Goal: Information Seeking & Learning: Learn about a topic

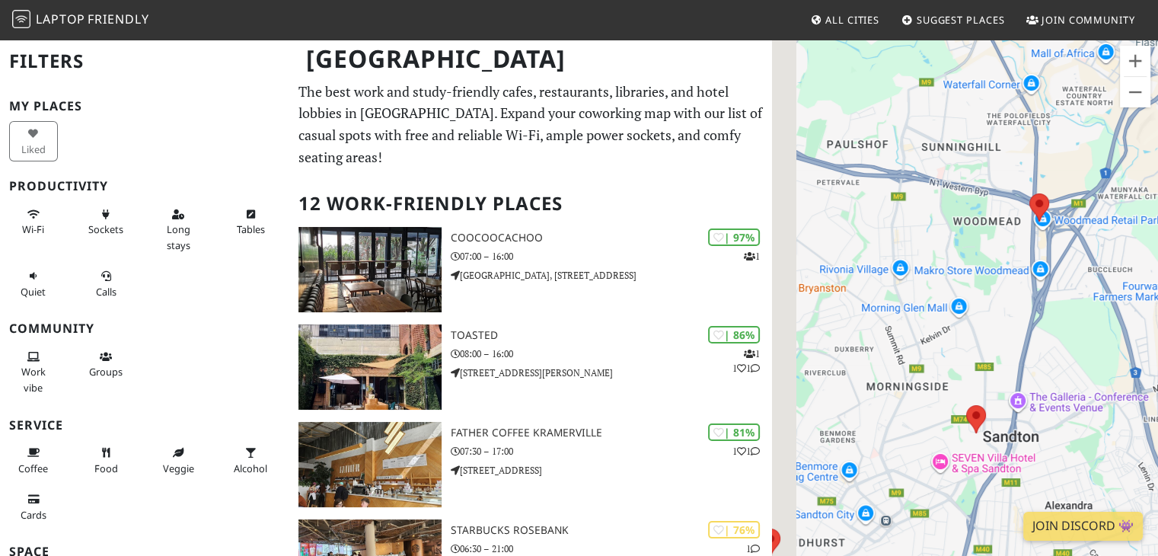
drag, startPoint x: 899, startPoint y: 343, endPoint x: 1004, endPoint y: 241, distance: 146.0
click at [1000, 241] on div at bounding box center [965, 316] width 386 height 556
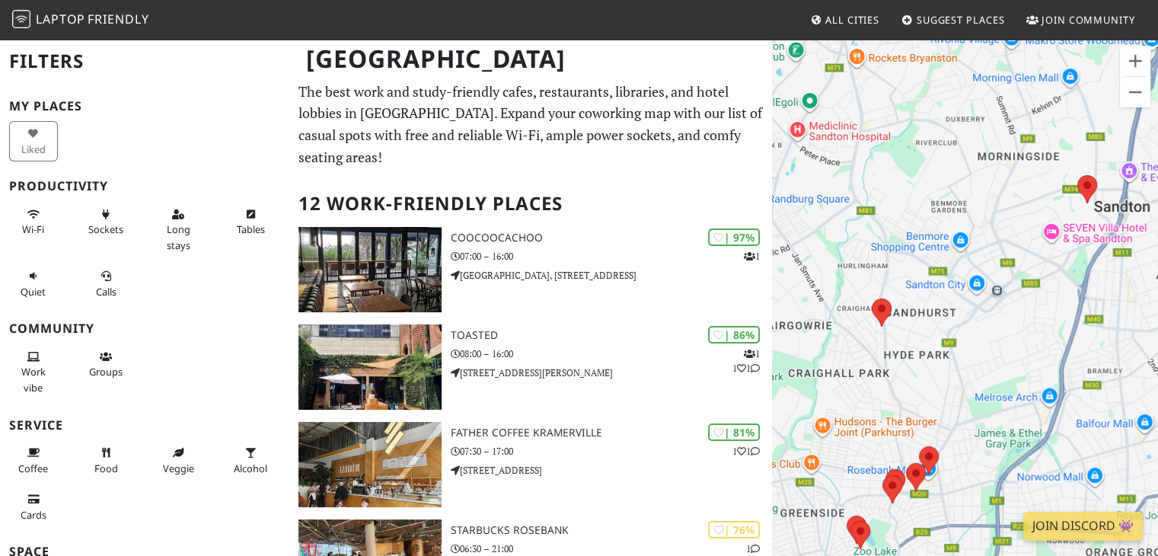
drag, startPoint x: 898, startPoint y: 407, endPoint x: 985, endPoint y: 206, distance: 219.7
click at [985, 206] on div at bounding box center [965, 316] width 386 height 556
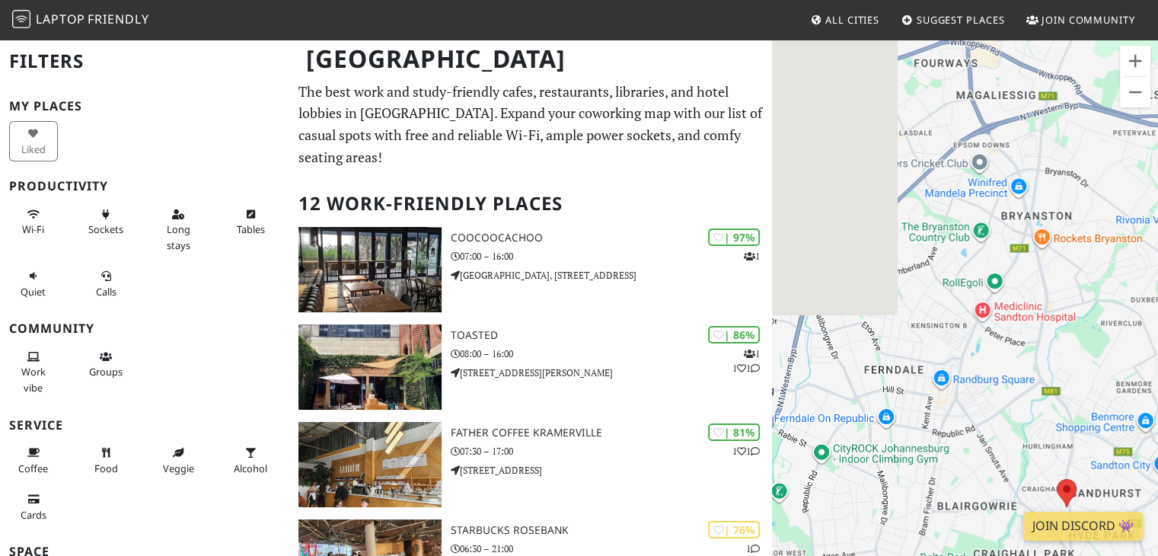
drag, startPoint x: 852, startPoint y: 171, endPoint x: 1042, endPoint y: 369, distance: 274.2
click at [1042, 369] on div at bounding box center [965, 316] width 386 height 556
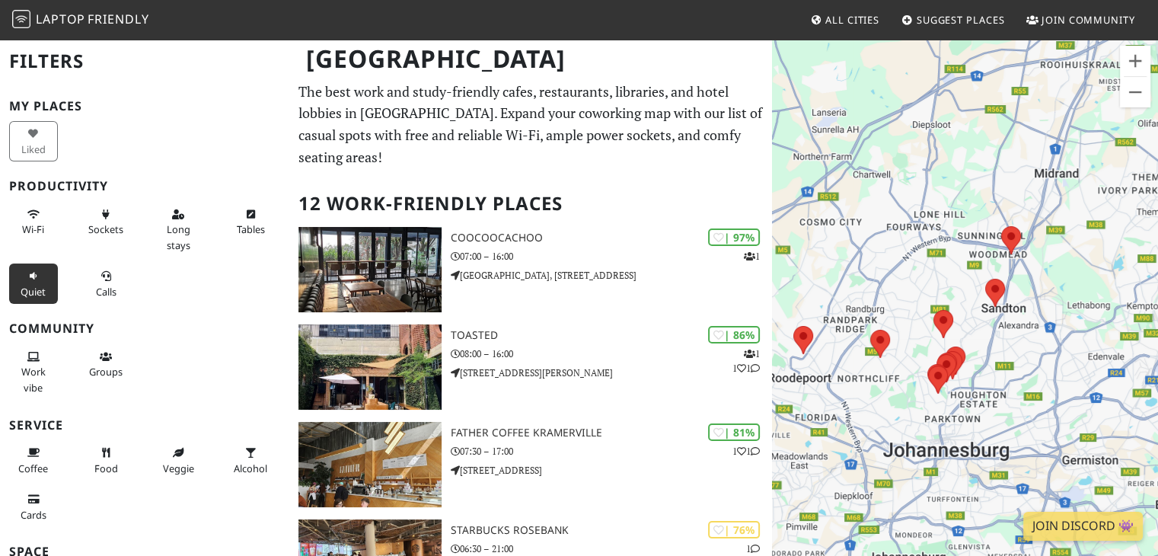
click at [47, 290] on button "Quiet" at bounding box center [33, 284] width 49 height 40
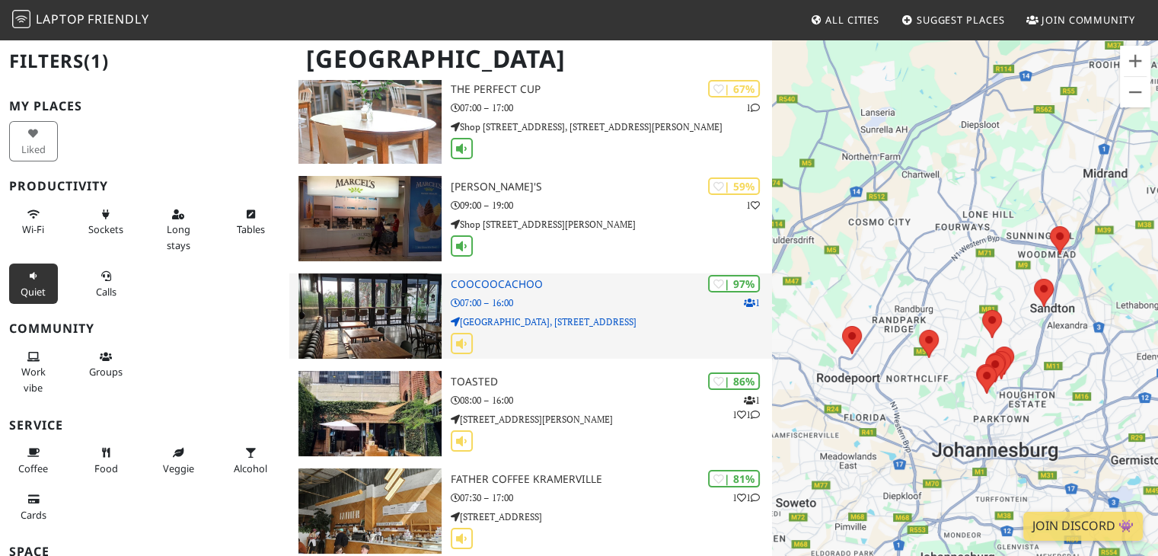
scroll to position [152, 0]
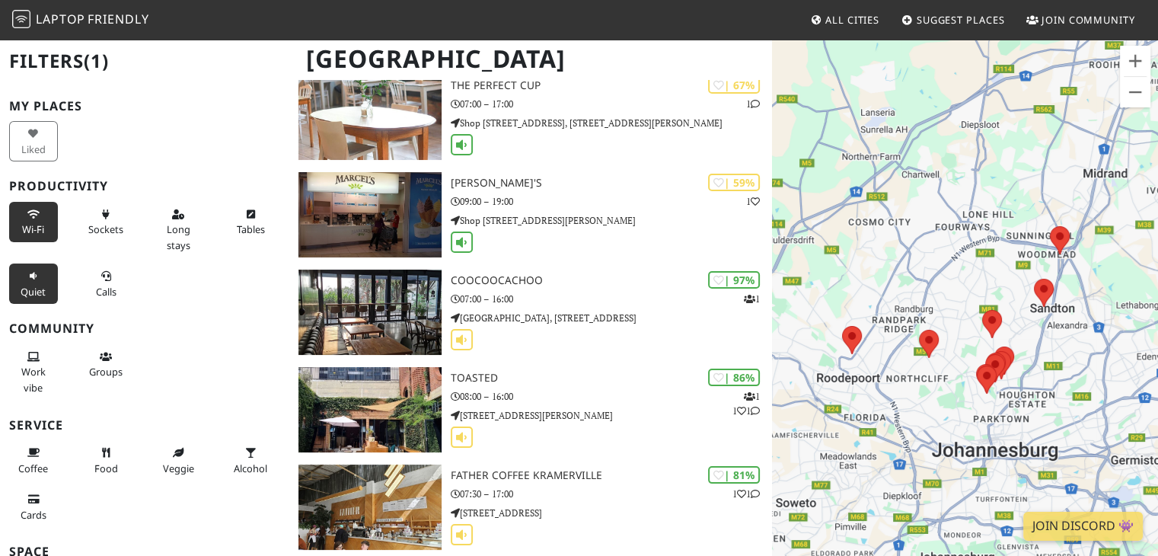
click at [36, 225] on span "Wi-Fi" at bounding box center [33, 229] width 22 height 14
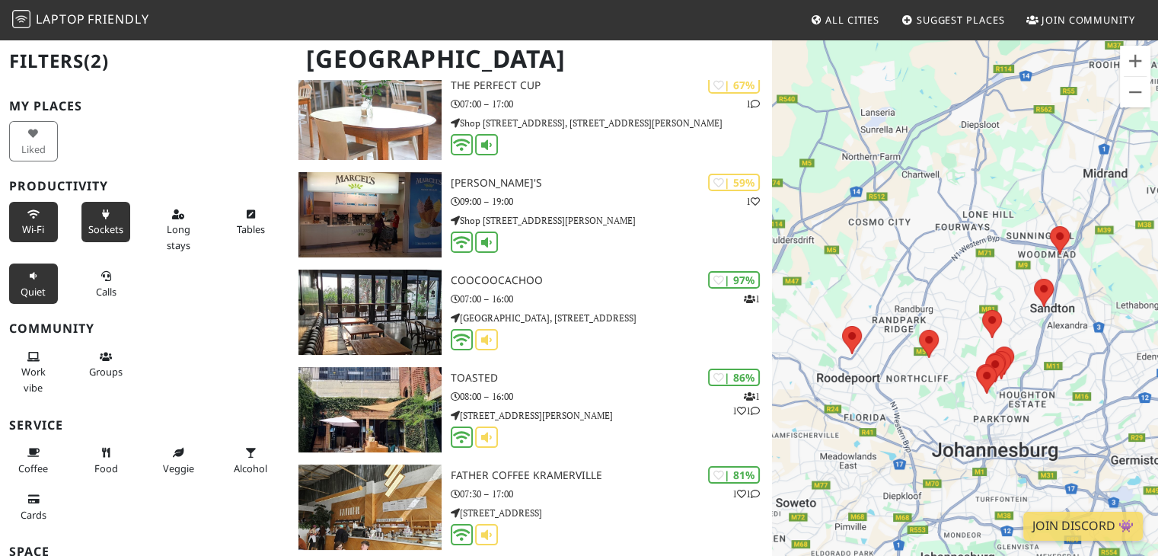
click at [116, 224] on span "Sockets" at bounding box center [105, 229] width 35 height 14
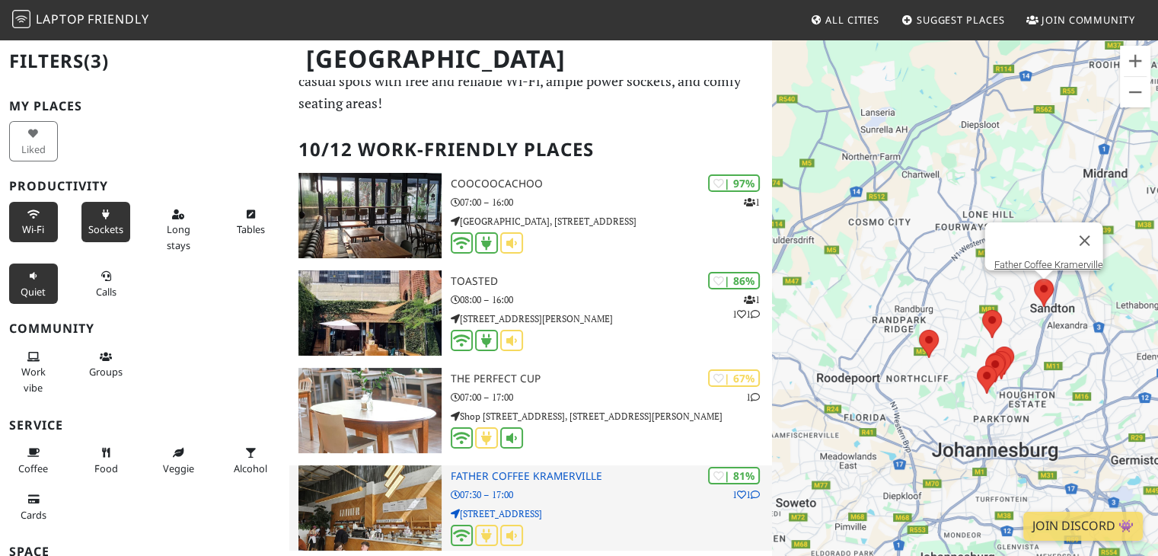
scroll to position [0, 0]
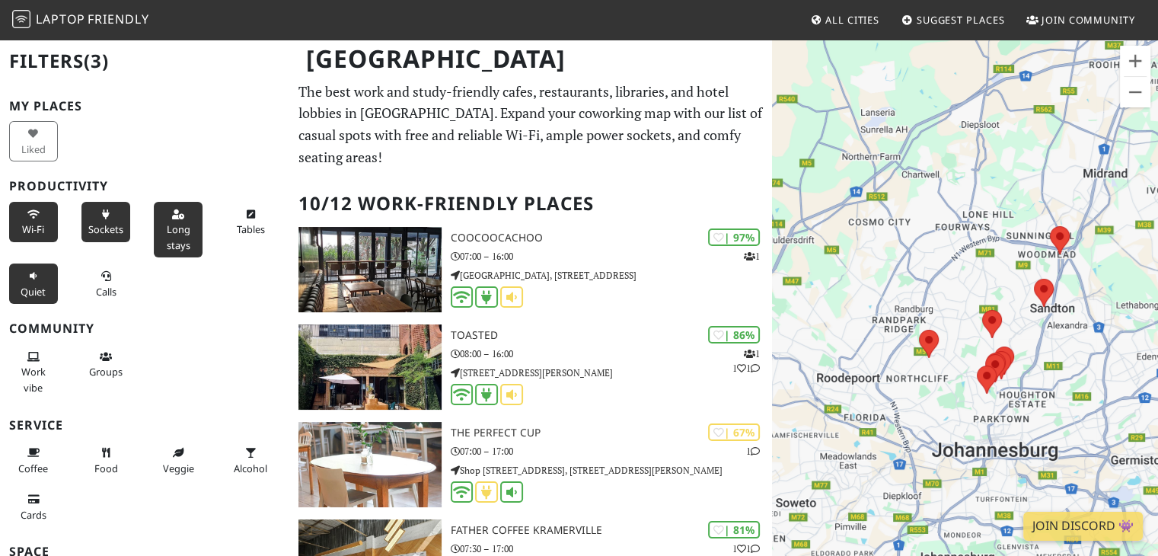
click at [172, 214] on icon at bounding box center [178, 215] width 12 height 10
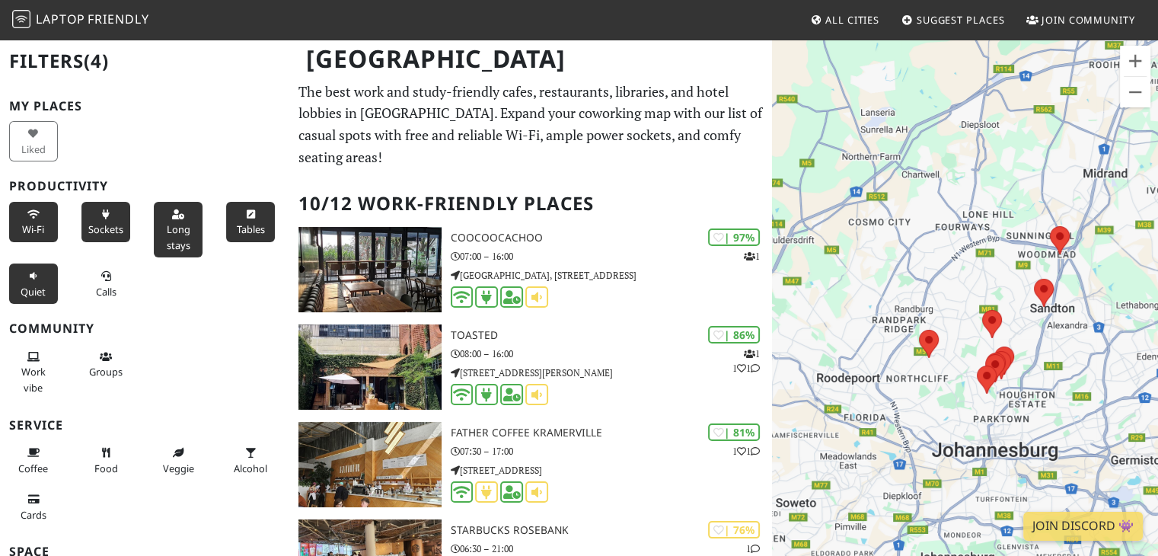
click at [244, 235] on span "Tables" at bounding box center [251, 229] width 28 height 14
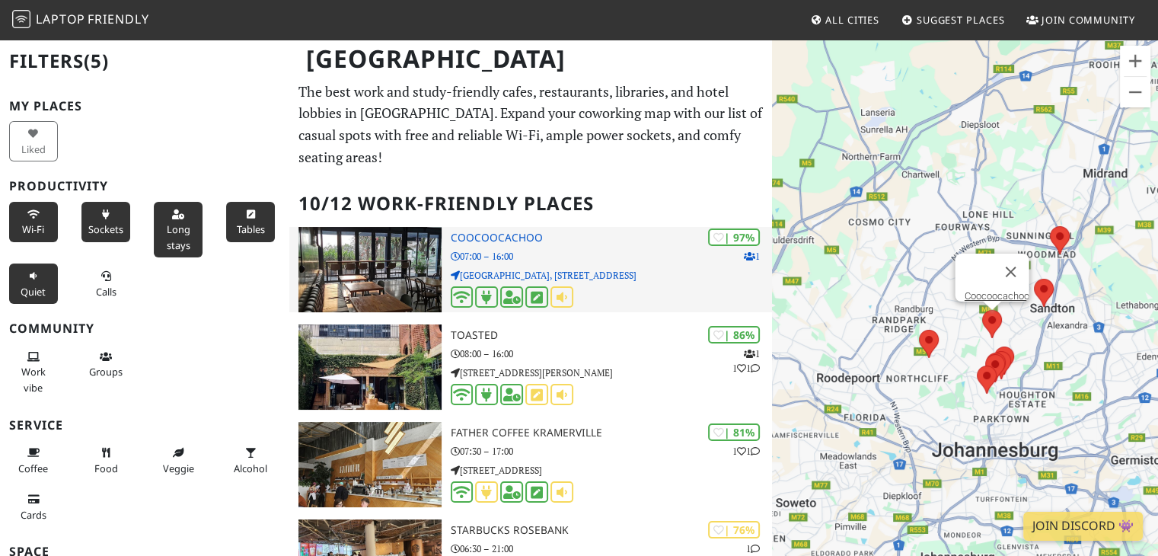
click at [484, 252] on p "07:00 – 16:00" at bounding box center [612, 256] width 322 height 14
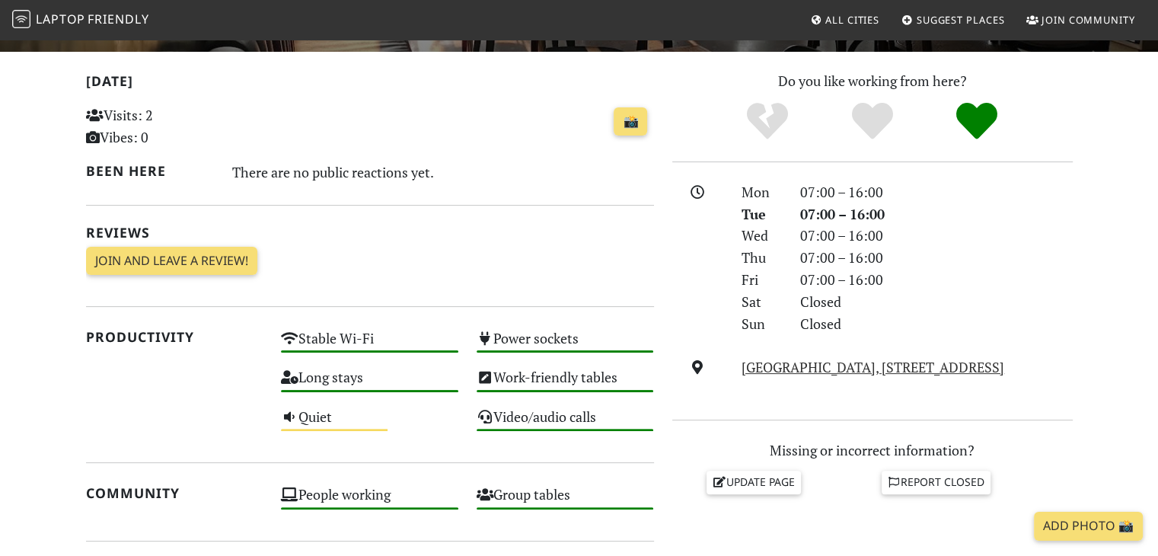
scroll to position [305, 0]
